Goal: Complete application form: Complete application form

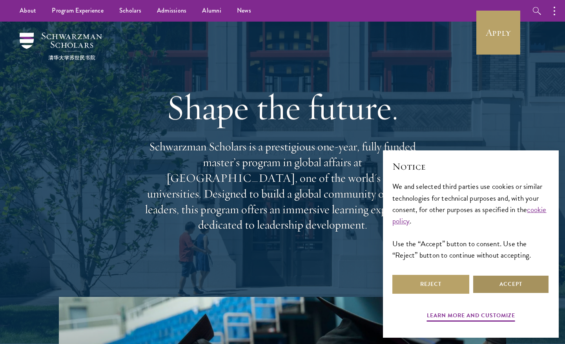
click at [497, 278] on button "Accept" at bounding box center [511, 284] width 77 height 19
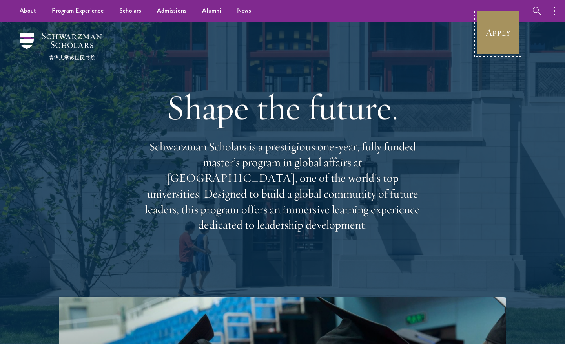
click at [490, 50] on link "Apply" at bounding box center [499, 33] width 44 height 44
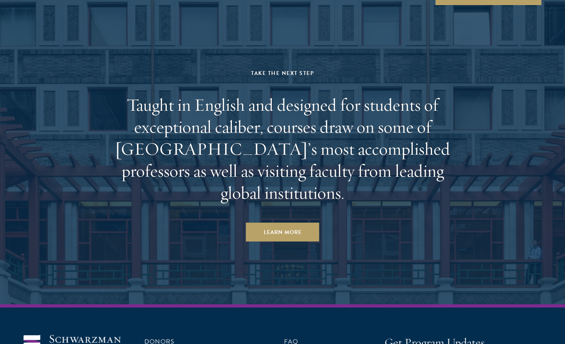
scroll to position [4605, 0]
